Goal: Information Seeking & Learning: Understand process/instructions

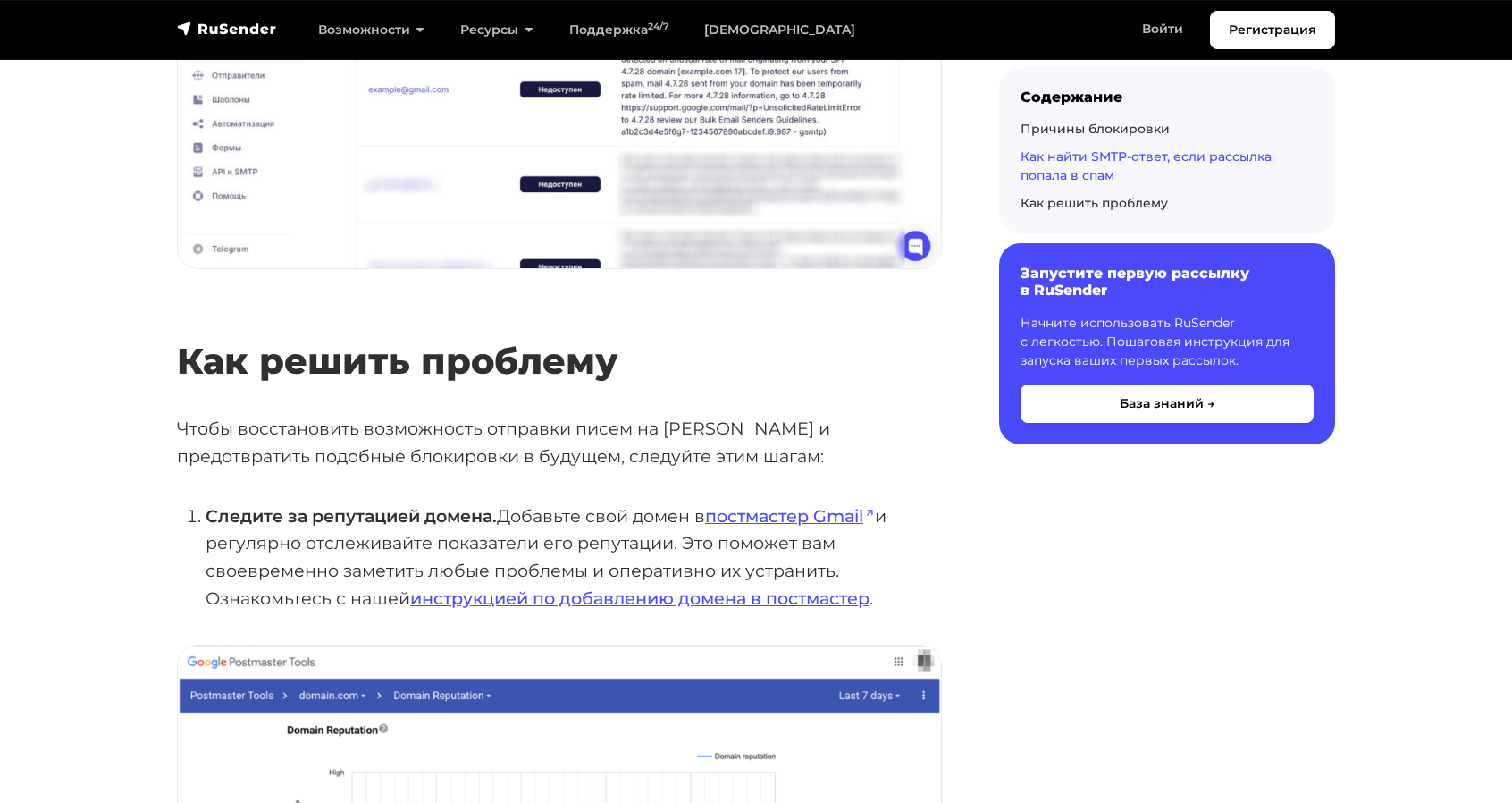
scroll to position [3355, 0]
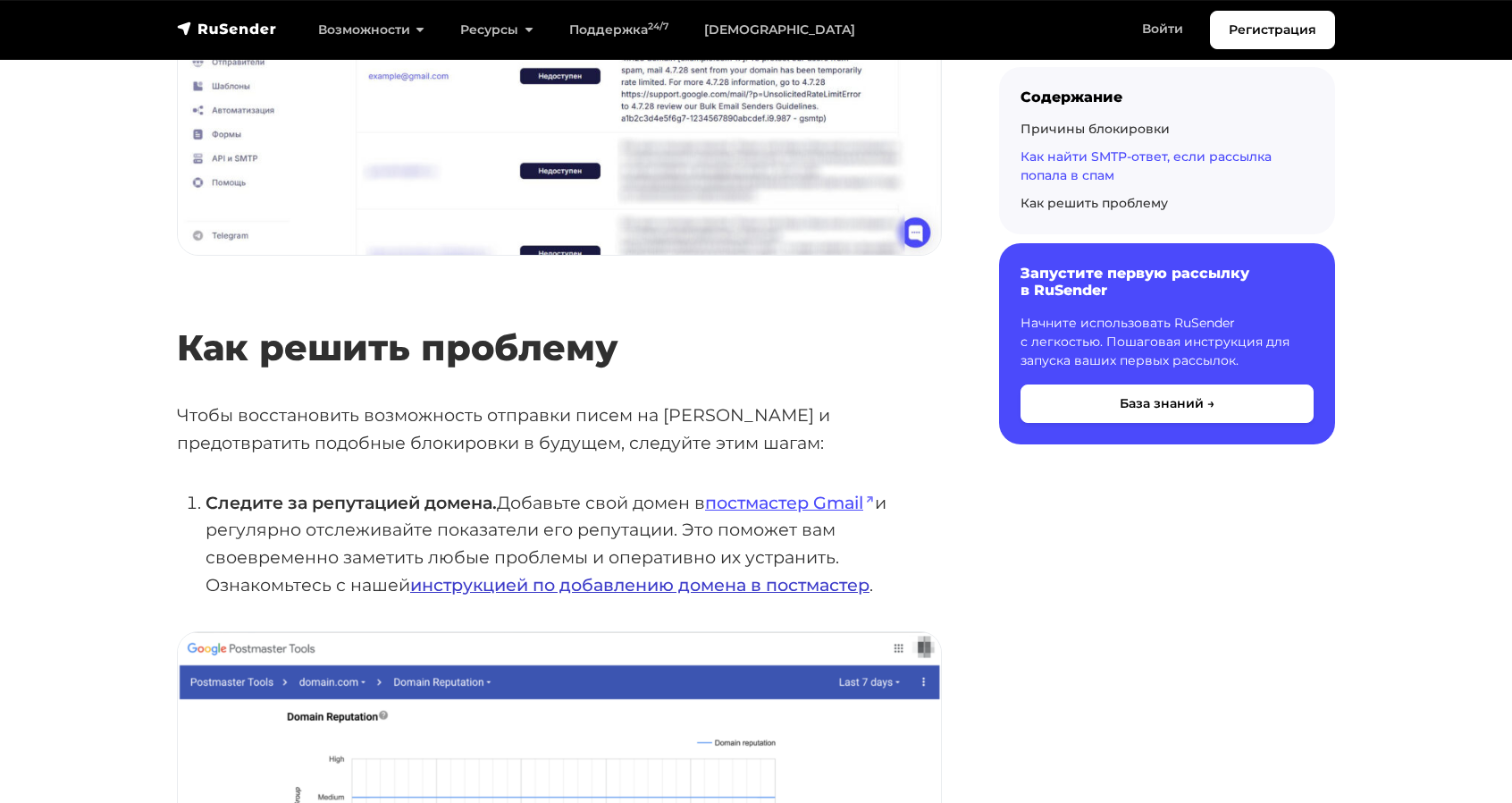
click at [738, 574] on link "инструкцией по добавлению домена в постмастер" at bounding box center [639, 584] width 459 height 22
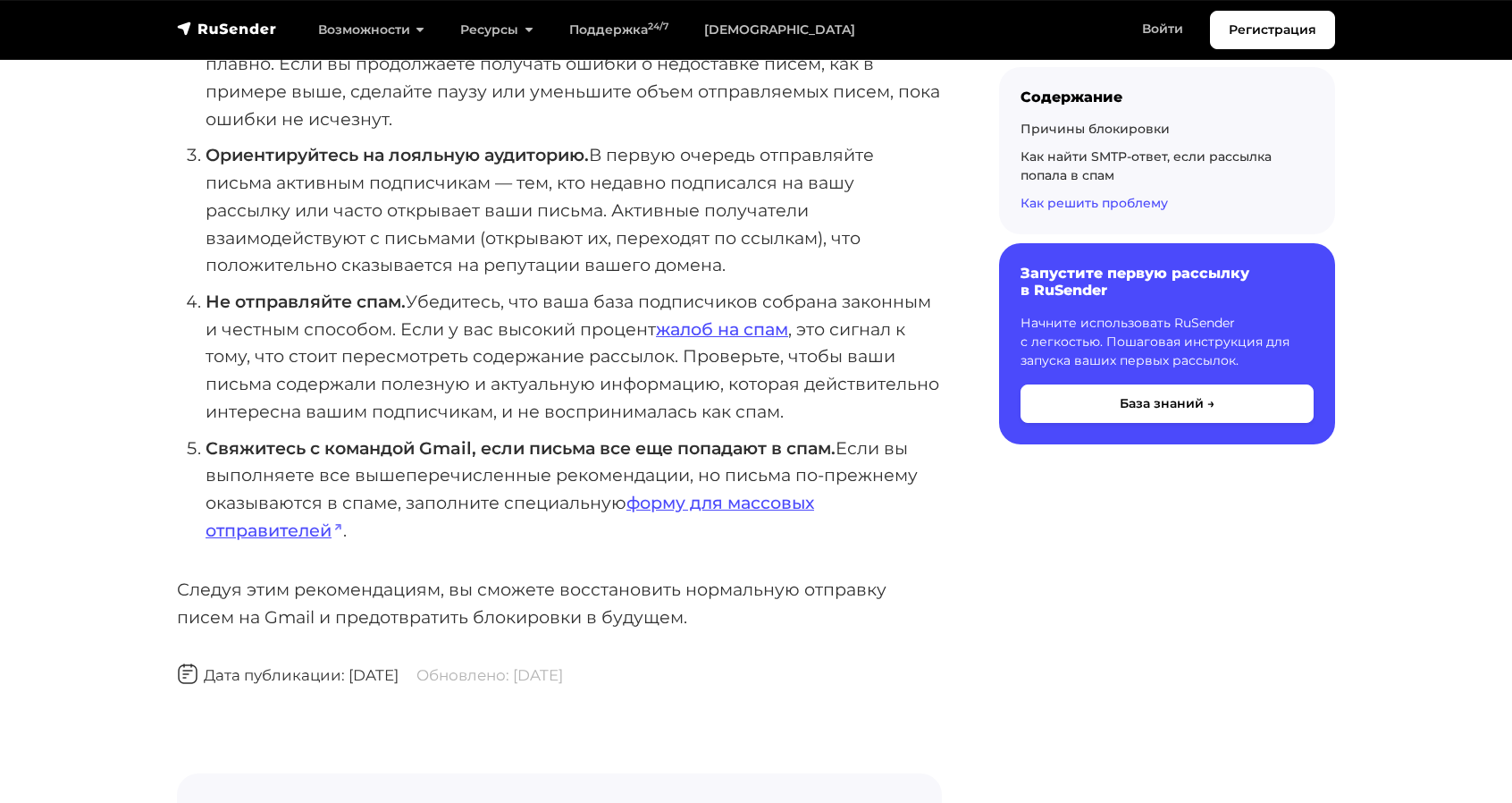
scroll to position [4452, 0]
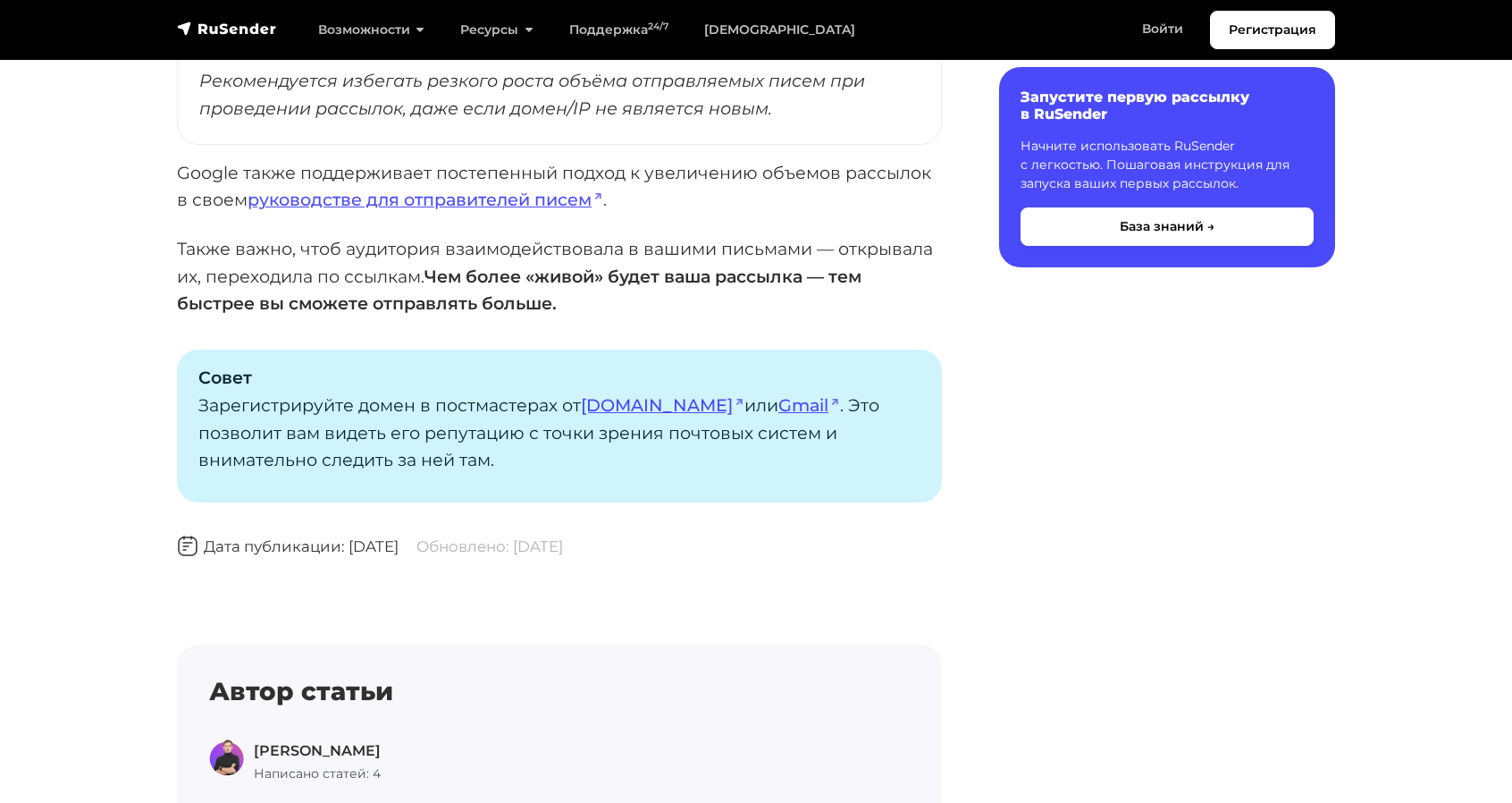
scroll to position [1375, 0]
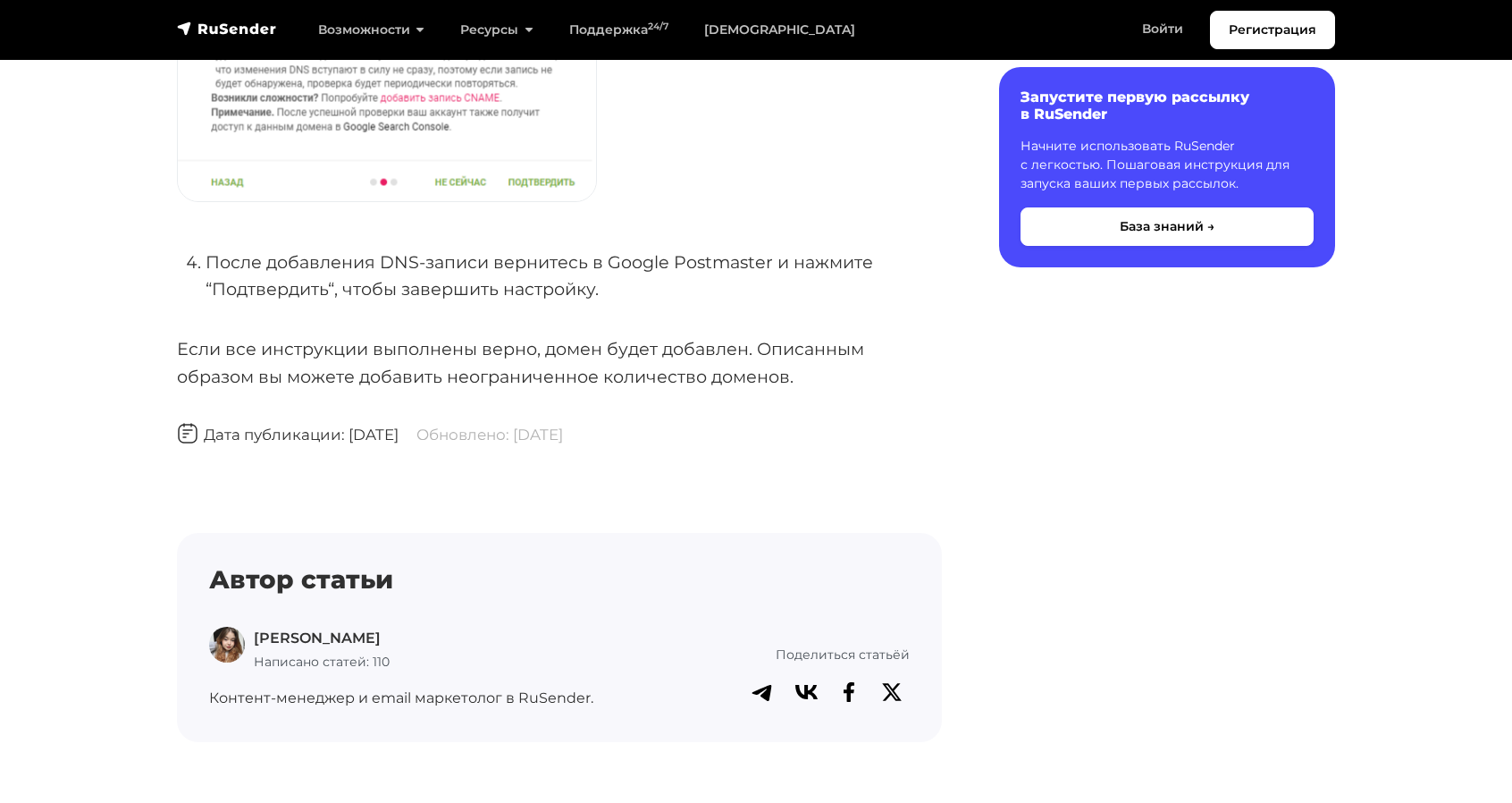
scroll to position [1287, 0]
